Goal: Transaction & Acquisition: Purchase product/service

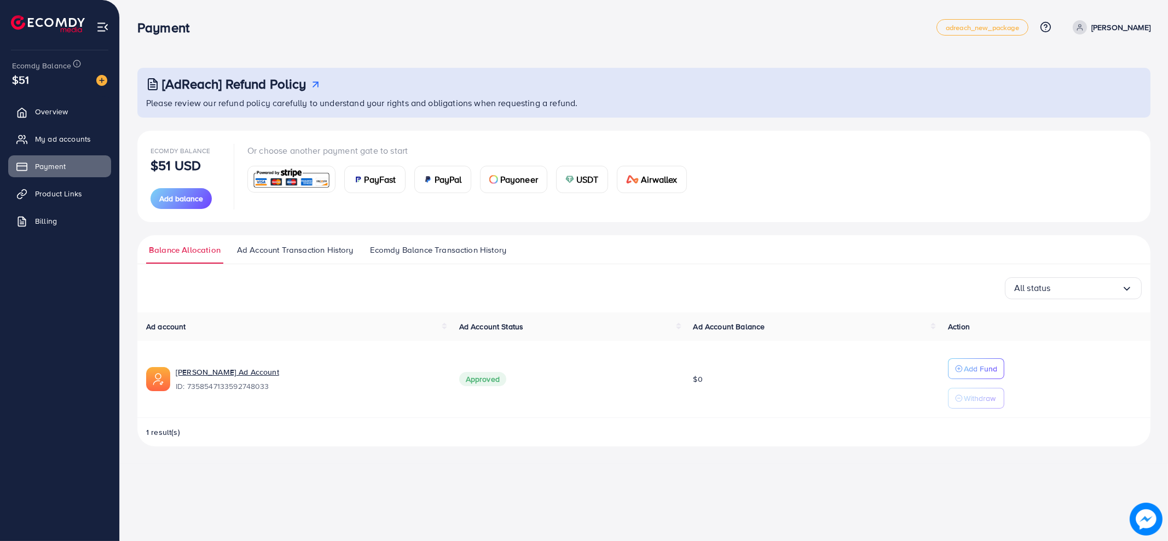
click at [421, 256] on link "Ecomdy Balance Transaction History" at bounding box center [438, 254] width 142 height 20
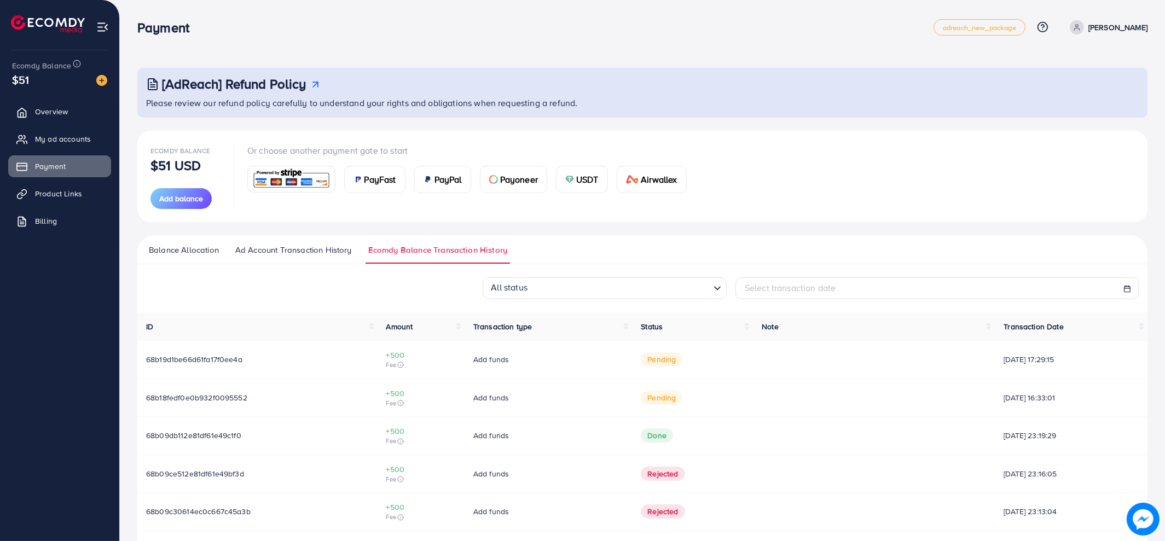
click at [296, 264] on ul "Balance Allocation Ad Account Transaction History Ecomdy Balance Transaction Hi…" at bounding box center [642, 249] width 1011 height 29
click at [300, 253] on span "Ad Account Transaction History" at bounding box center [293, 250] width 117 height 12
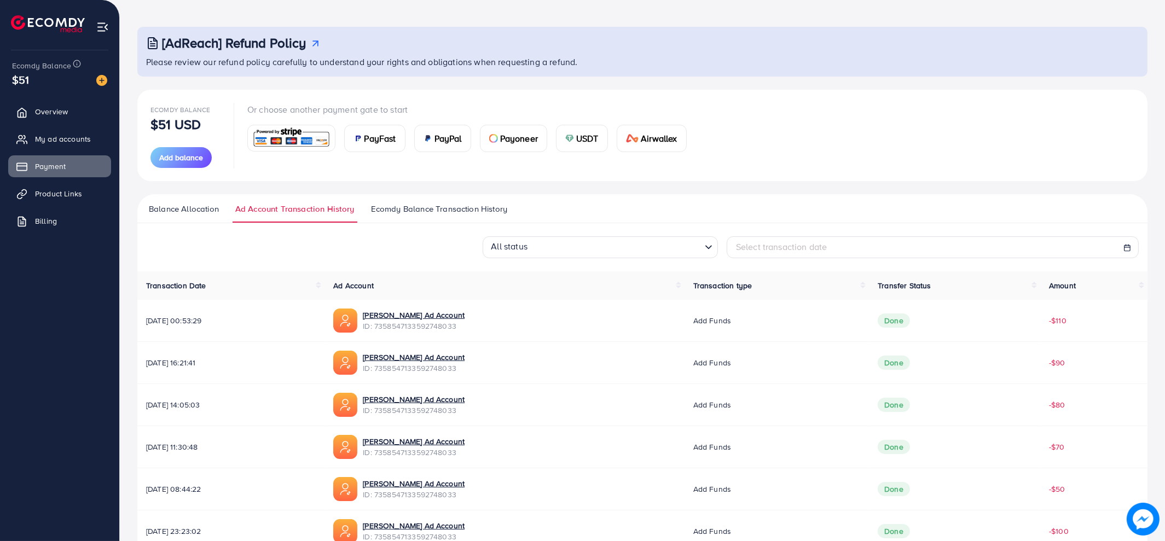
scroll to position [38, 0]
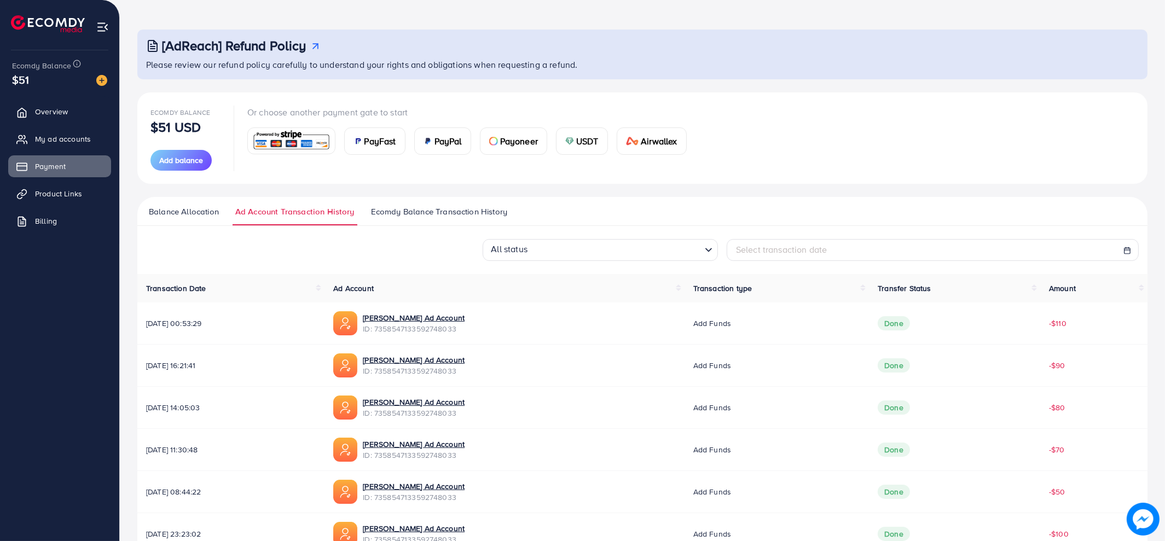
click at [196, 216] on span "Balance Allocation" at bounding box center [184, 212] width 70 height 12
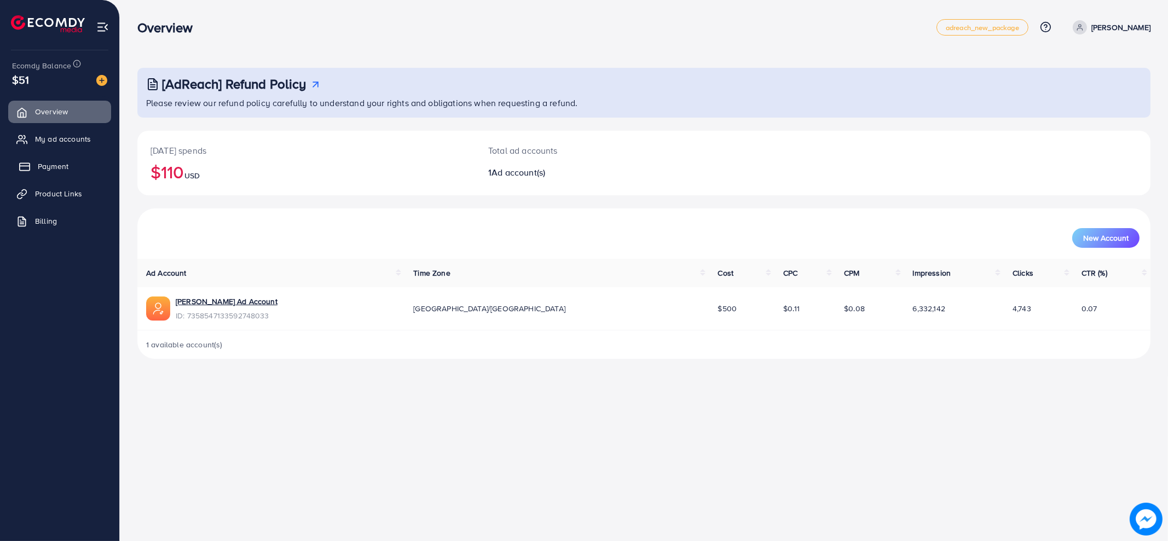
click at [57, 163] on span "Payment" at bounding box center [53, 166] width 31 height 11
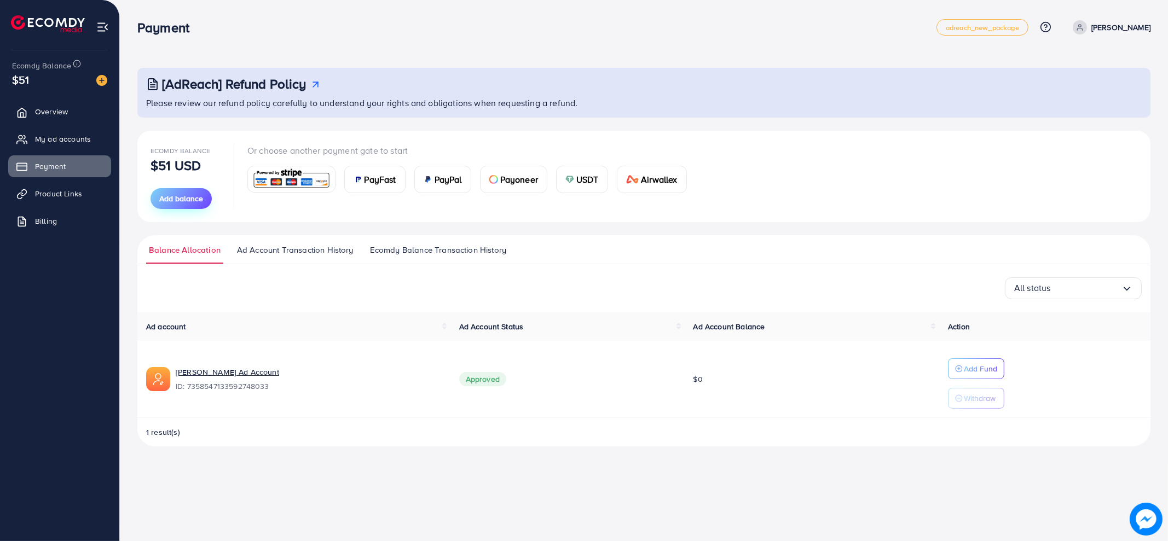
click at [178, 197] on span "Add balance" at bounding box center [181, 198] width 44 height 11
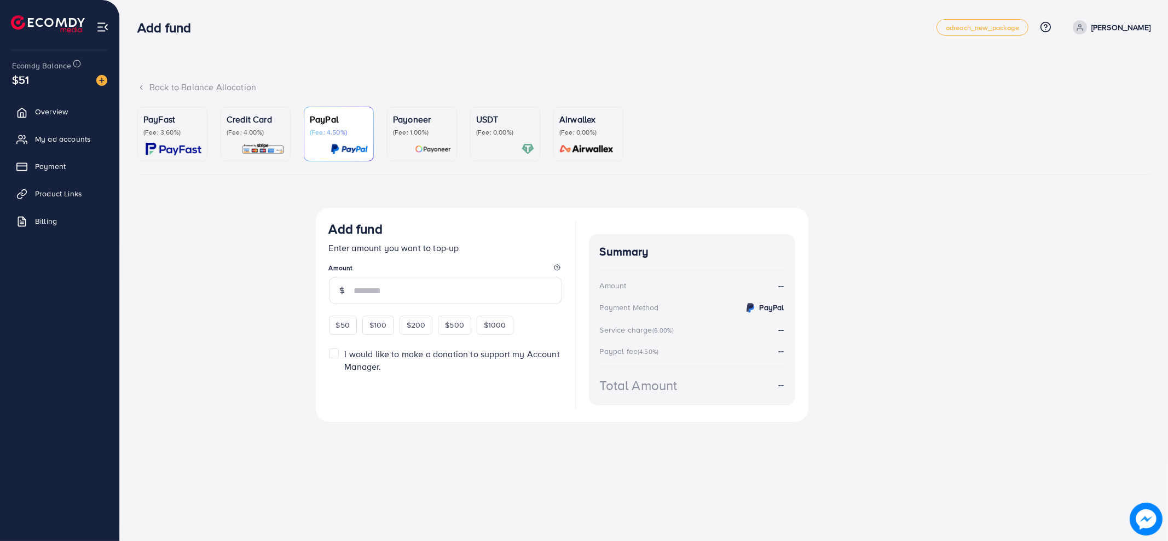
click at [238, 142] on div "Credit Card (Fee: 4.00%)" at bounding box center [256, 134] width 58 height 43
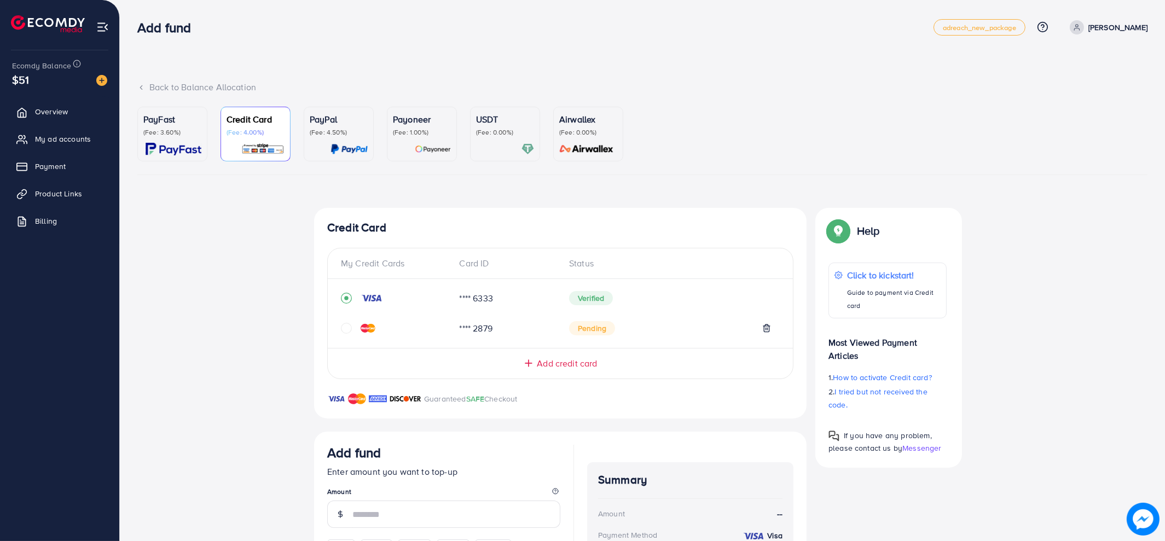
scroll to position [148, 0]
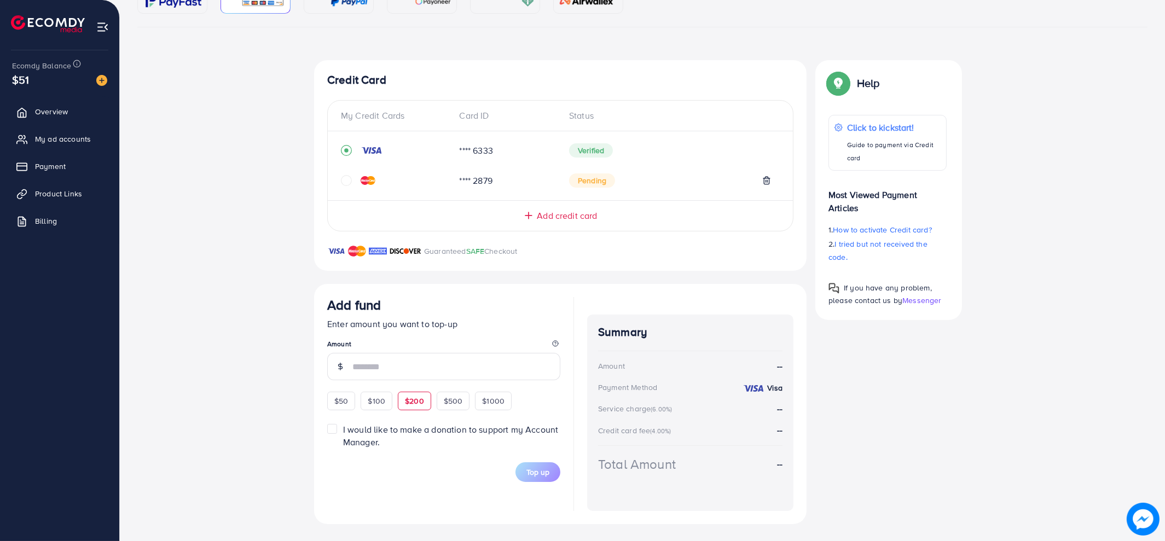
click at [422, 396] on span "$200" at bounding box center [414, 401] width 19 height 11
type input "***"
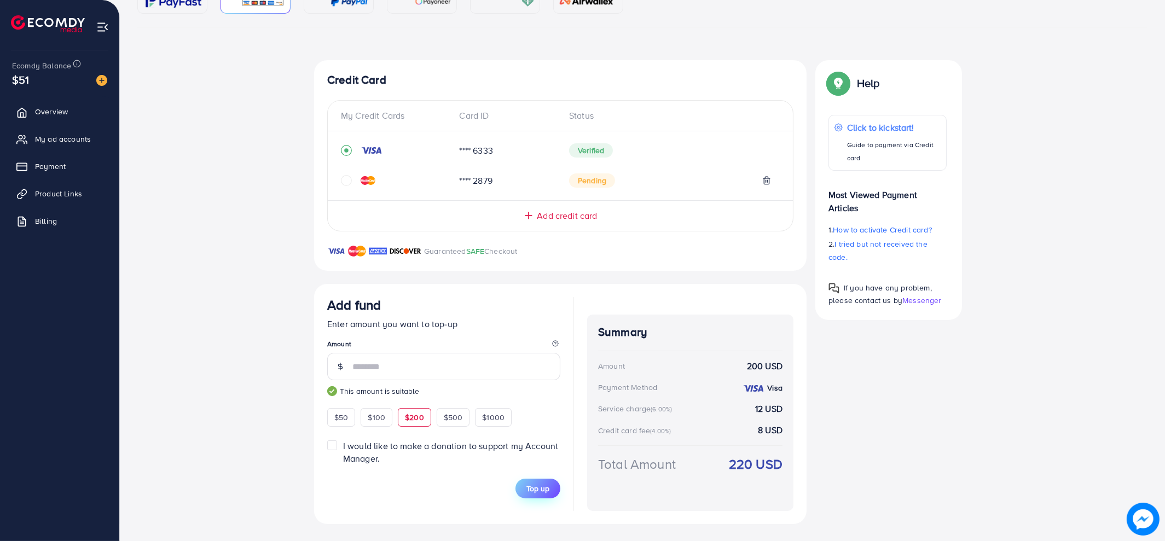
click at [547, 432] on span "Top up" at bounding box center [538, 488] width 23 height 11
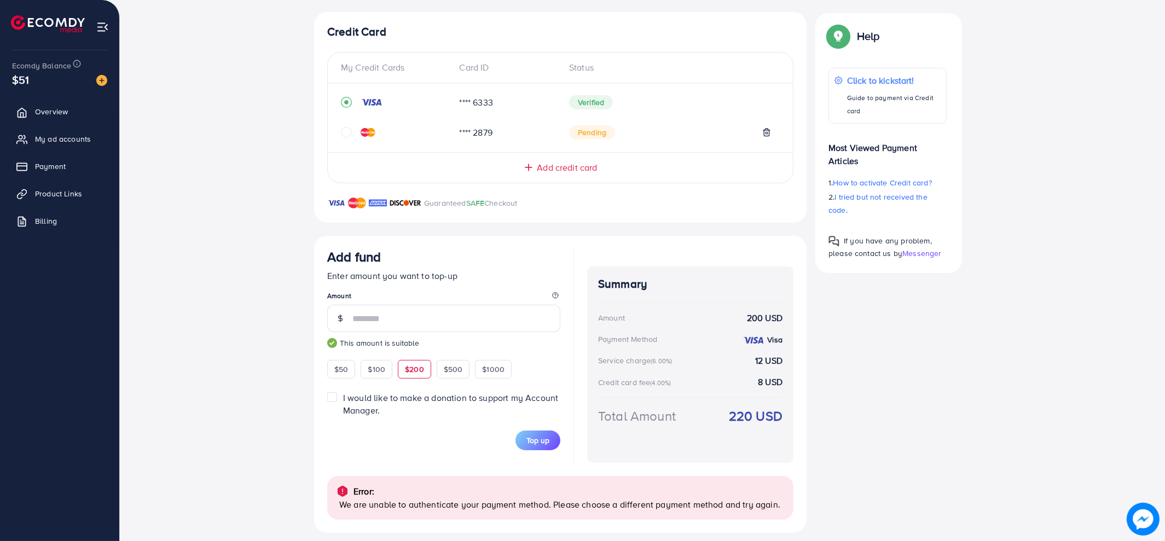
scroll to position [204, 0]
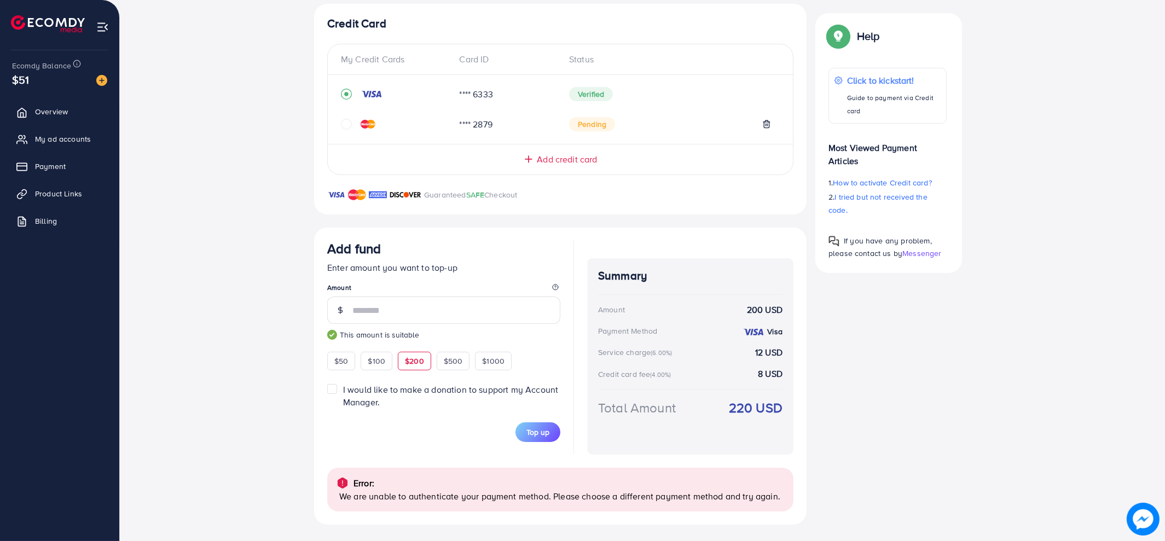
click at [343, 389] on label "I would like to make a donation to support my Account Manager." at bounding box center [451, 396] width 217 height 25
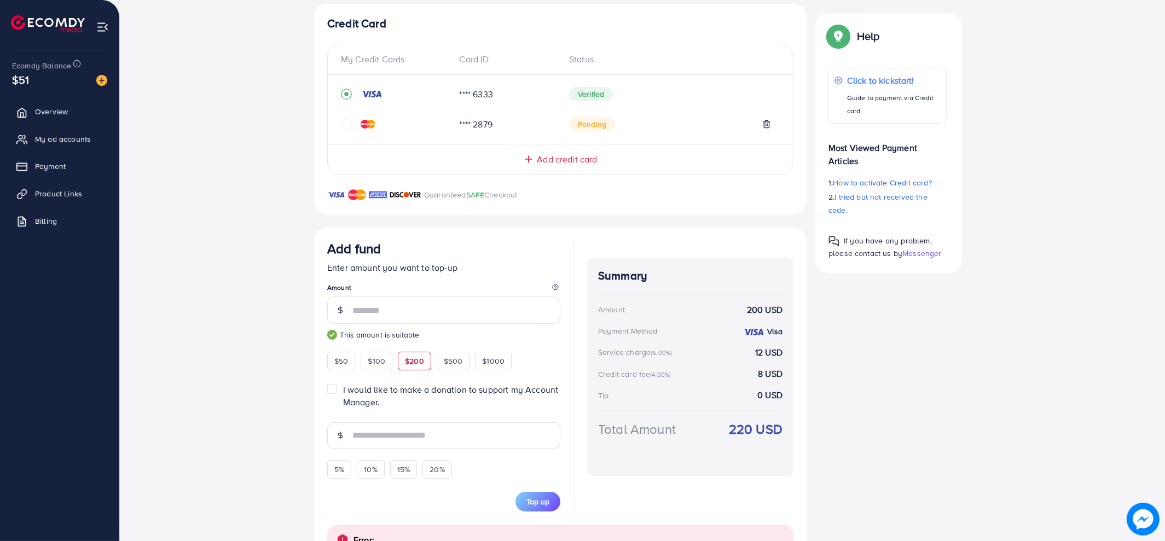
click at [343, 389] on label "I would like to make a donation to support my Account Manager." at bounding box center [451, 396] width 217 height 25
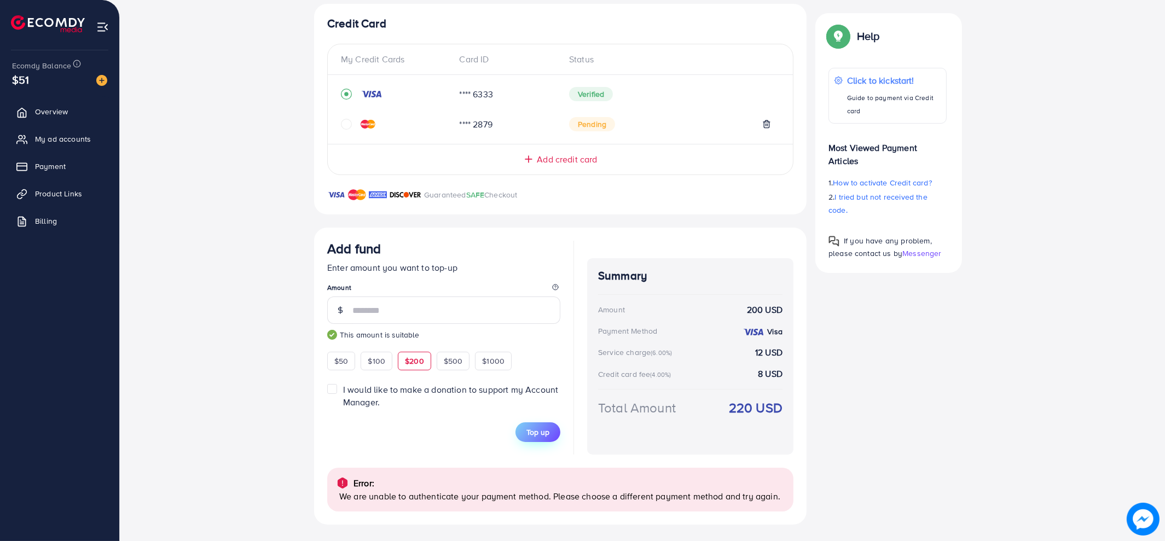
click at [550, 428] on button "Top up" at bounding box center [538, 433] width 45 height 20
click at [348, 124] on icon "circle" at bounding box center [346, 124] width 11 height 11
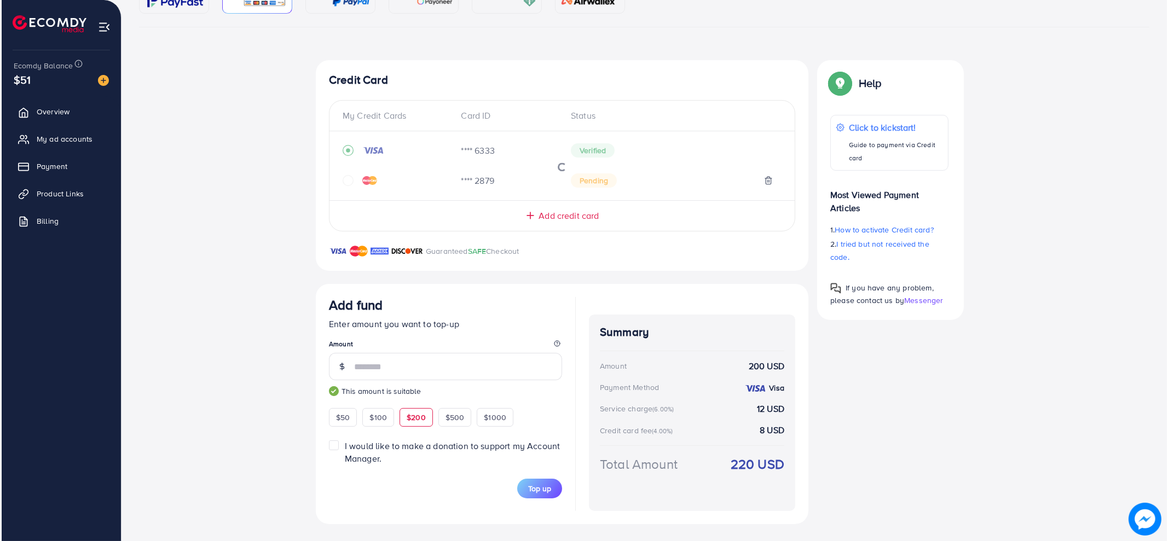
scroll to position [0, 0]
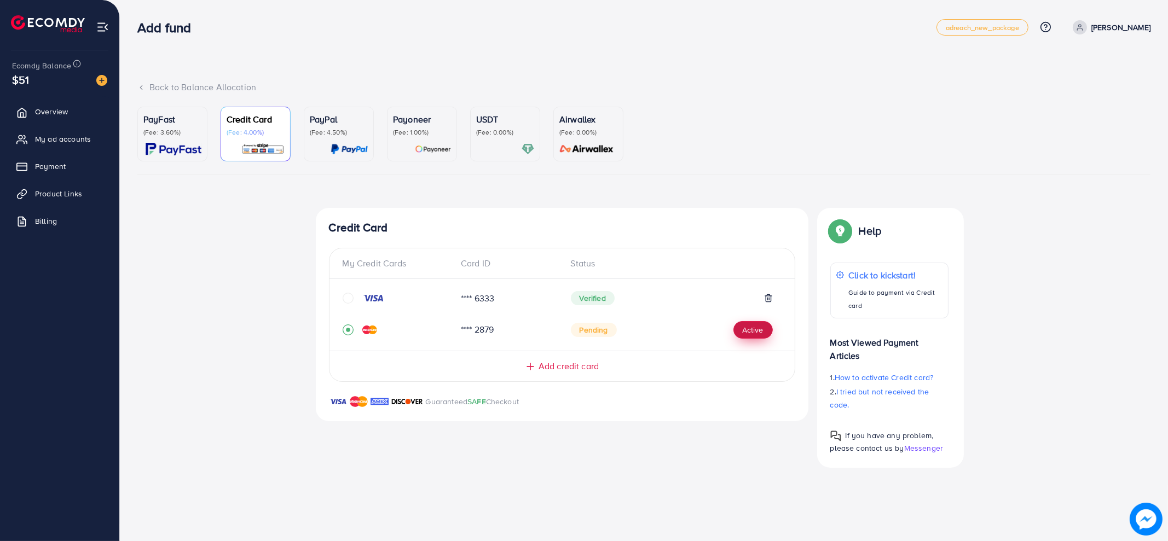
click at [760, 335] on button "Active" at bounding box center [753, 330] width 39 height 18
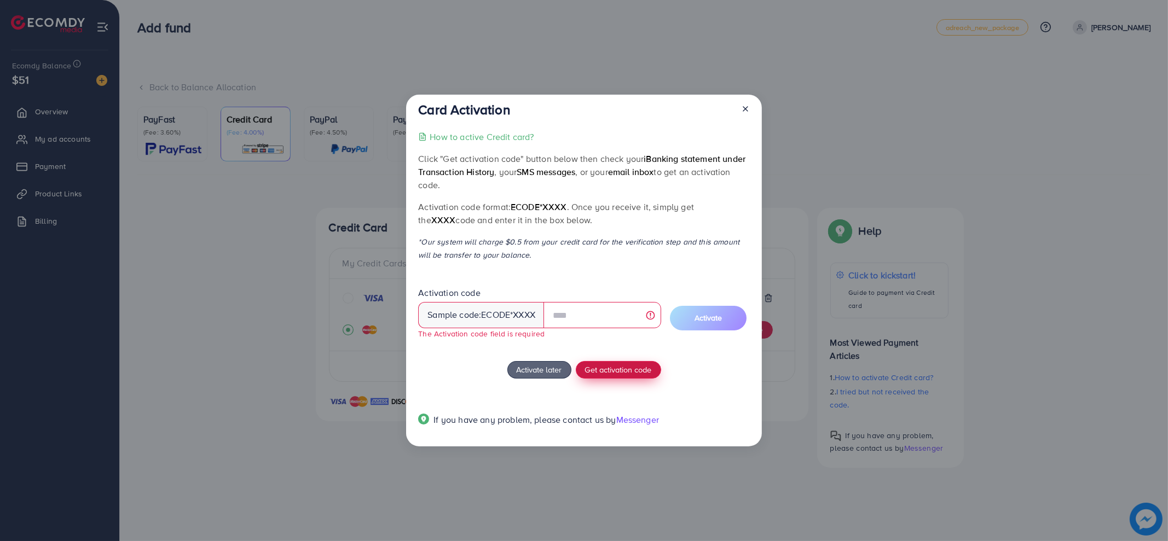
click at [621, 361] on button "Get activation code" at bounding box center [618, 370] width 85 height 18
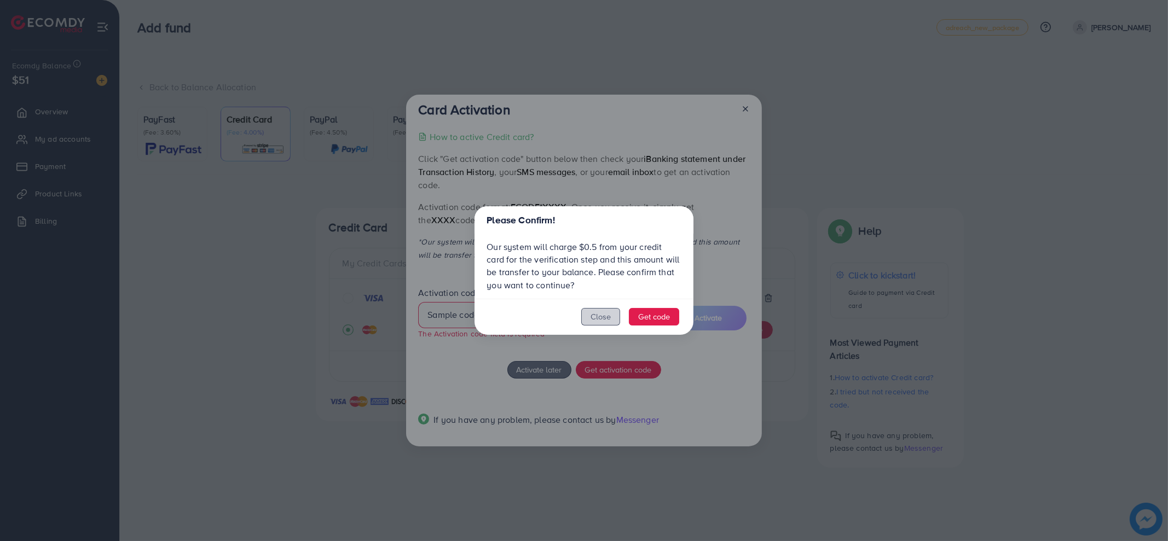
click at [590, 315] on button "Close" at bounding box center [600, 317] width 39 height 18
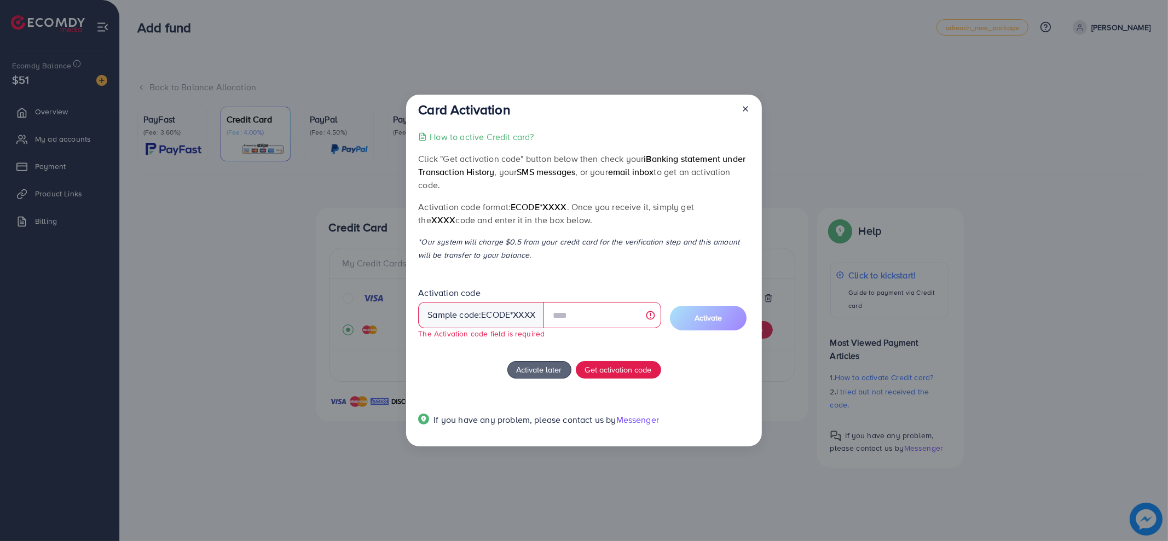
click at [747, 108] on icon at bounding box center [745, 109] width 9 height 9
